Goal: Task Accomplishment & Management: Manage account settings

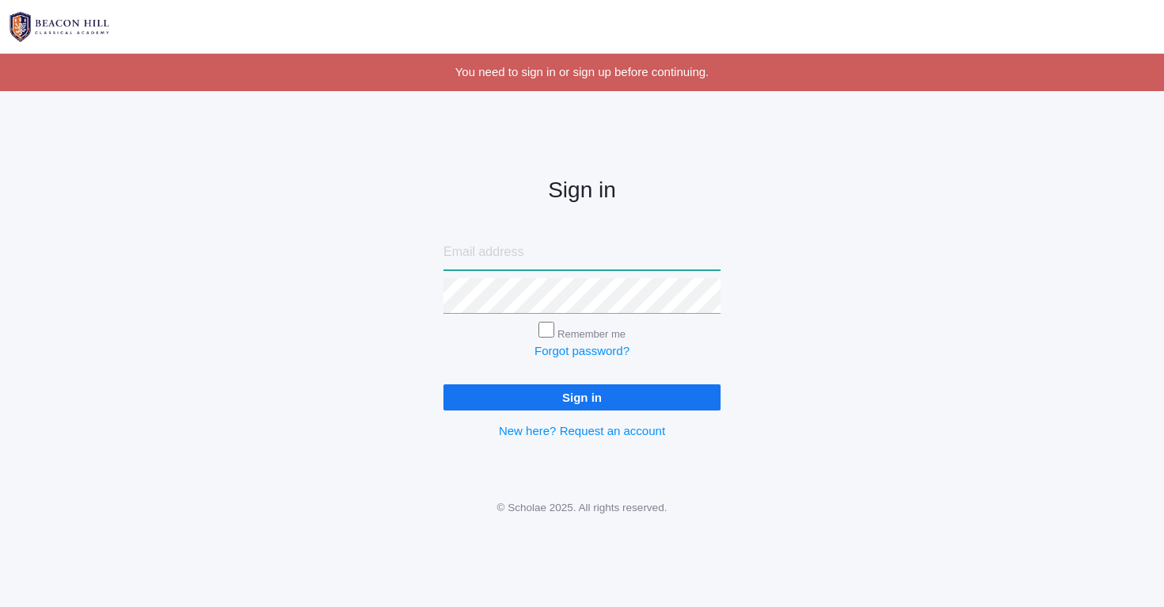
type input "nicole.alece.henry@gmail.com"
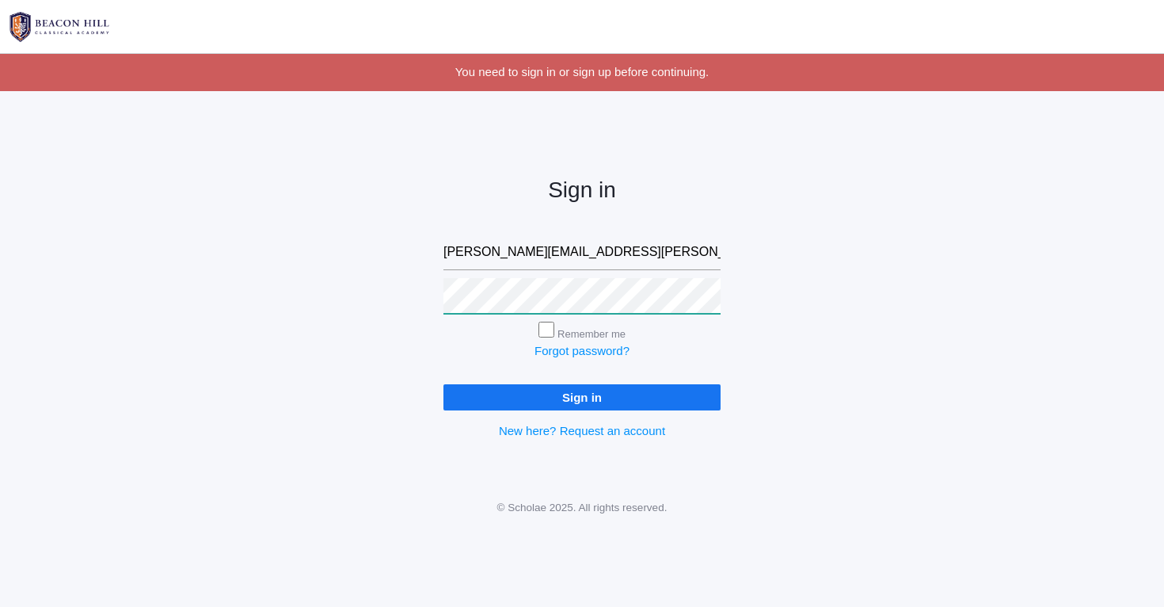
click at [582, 394] on input "Sign in" at bounding box center [582, 397] width 277 height 26
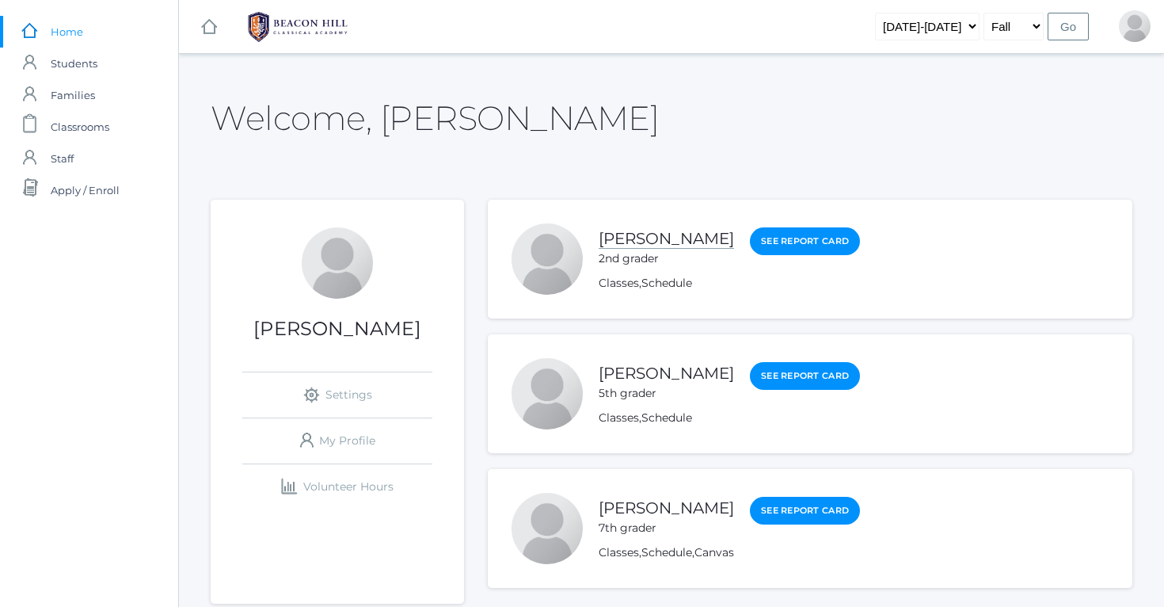
click at [621, 237] on link "[PERSON_NAME]" at bounding box center [666, 239] width 135 height 20
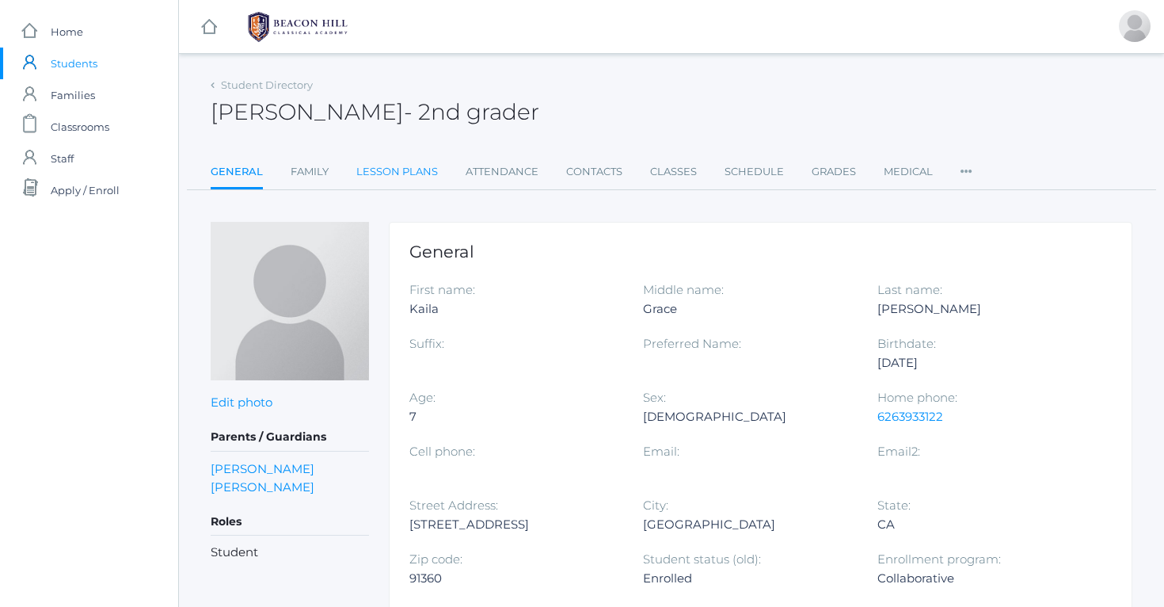
click at [394, 166] on link "Lesson Plans" at bounding box center [397, 172] width 82 height 32
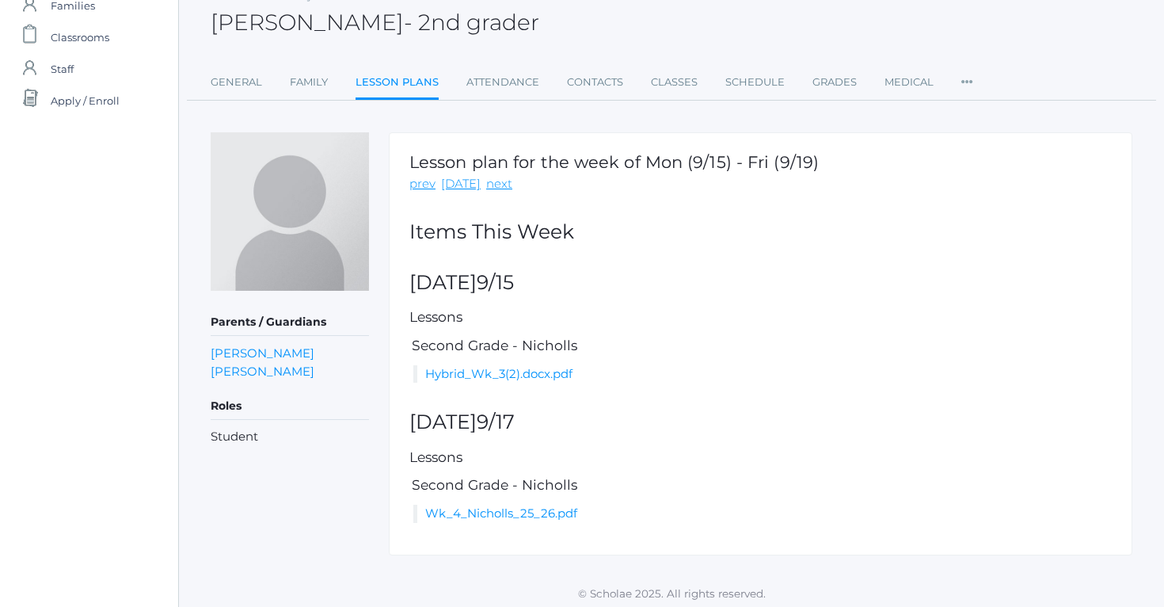
scroll to position [88, 0]
click at [532, 371] on link "Hybrid_Wk_3(2).docx.pdf" at bounding box center [498, 374] width 147 height 15
